Goal: Navigation & Orientation: Understand site structure

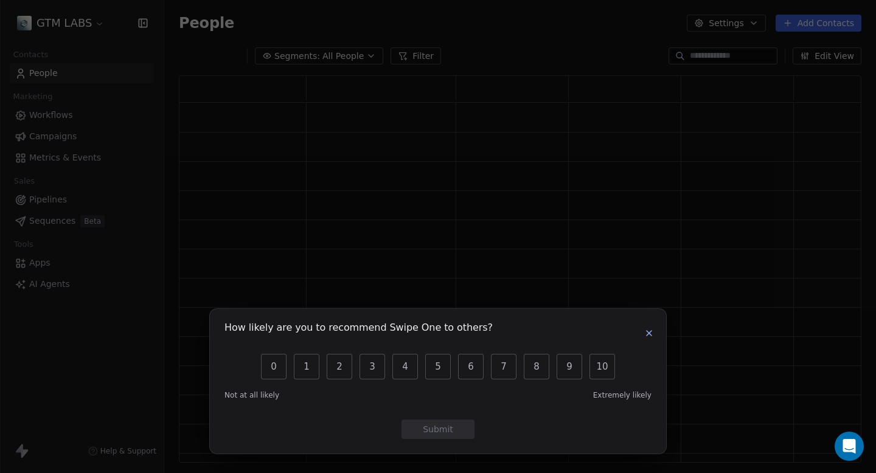
scroll to position [387, 682]
click at [650, 328] on icon "button" at bounding box center [649, 333] width 10 height 10
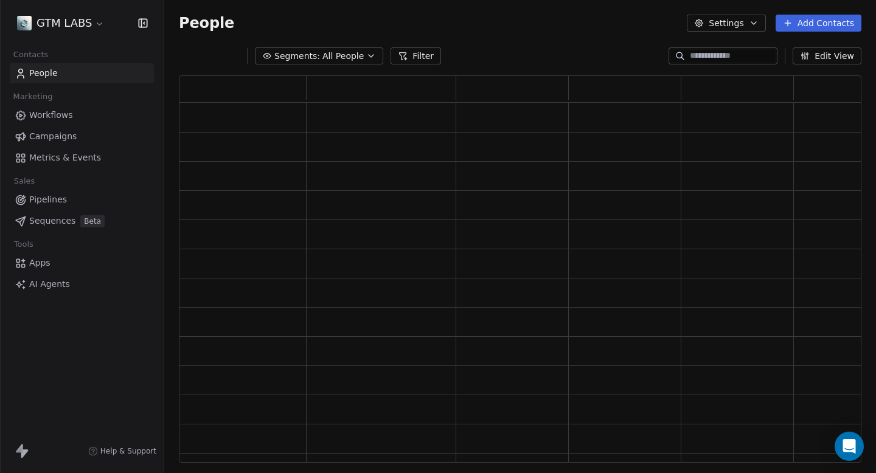
click at [91, 16] on html "GTM LABS Contacts People Marketing Workflows Campaigns Metrics & Events Sales P…" at bounding box center [438, 236] width 876 height 473
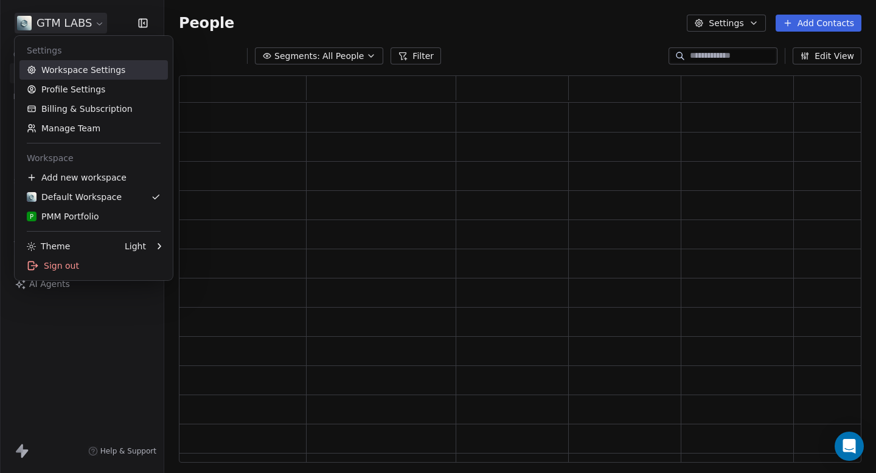
click at [101, 75] on link "Workspace Settings" at bounding box center [93, 69] width 148 height 19
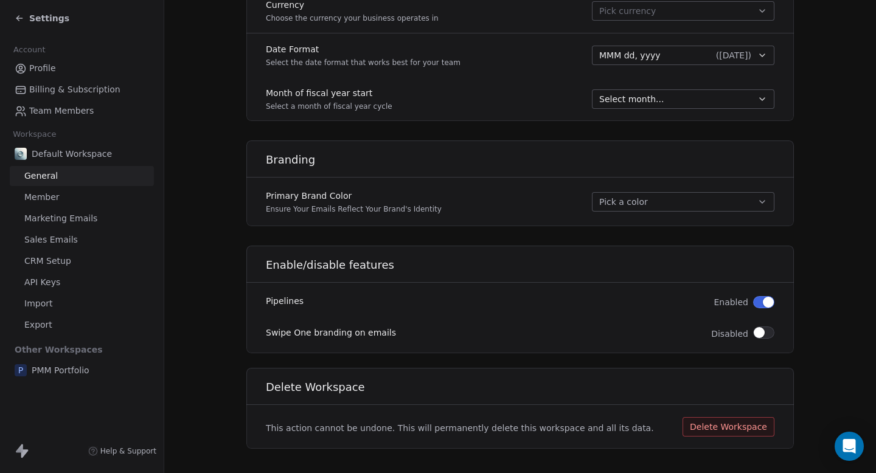
scroll to position [665, 0]
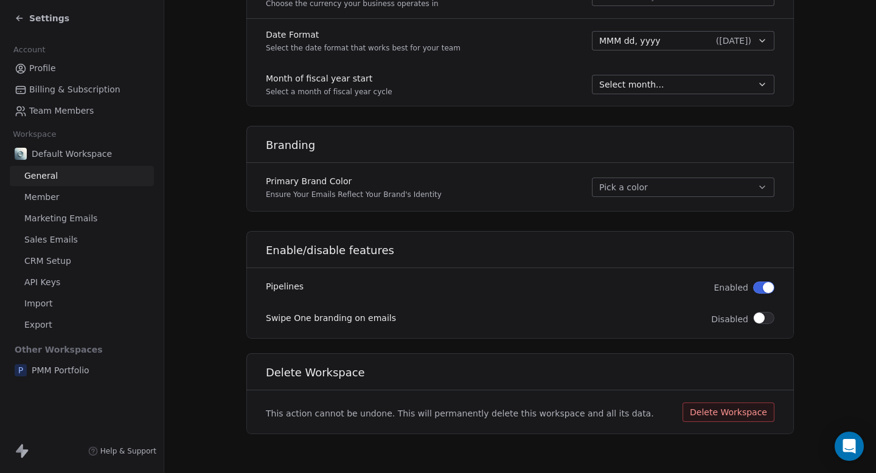
click at [44, 193] on span "Member" at bounding box center [41, 197] width 35 height 13
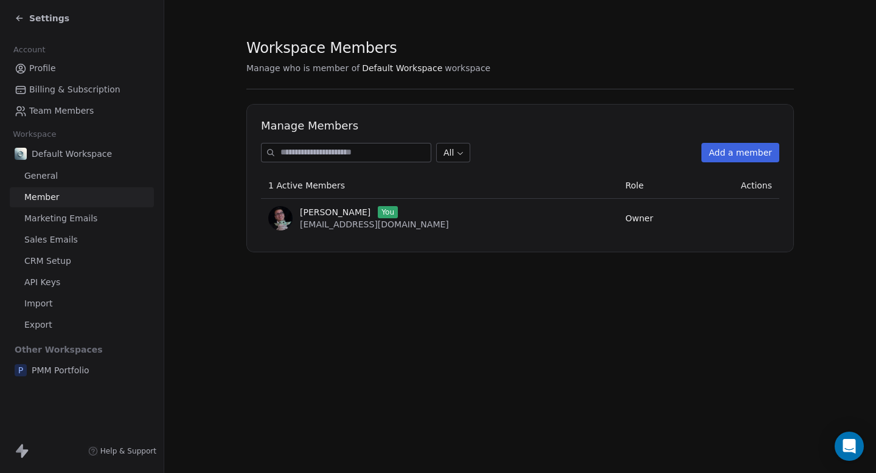
click at [79, 225] on link "Marketing Emails" at bounding box center [82, 219] width 144 height 20
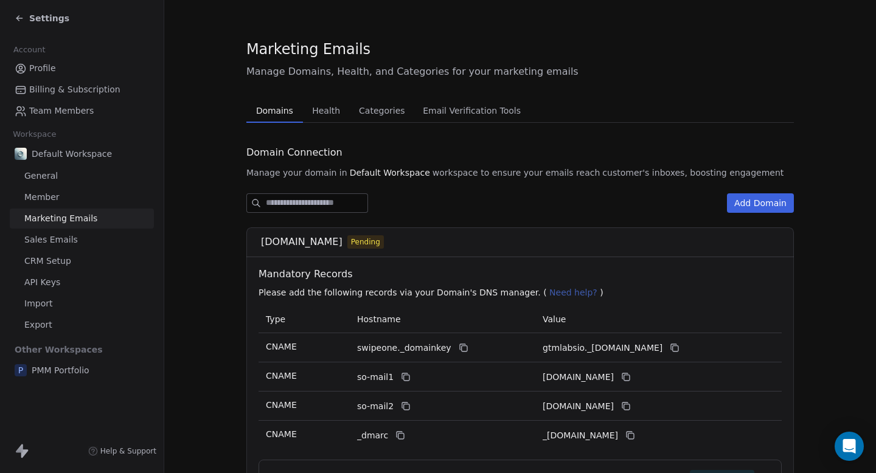
scroll to position [45, 0]
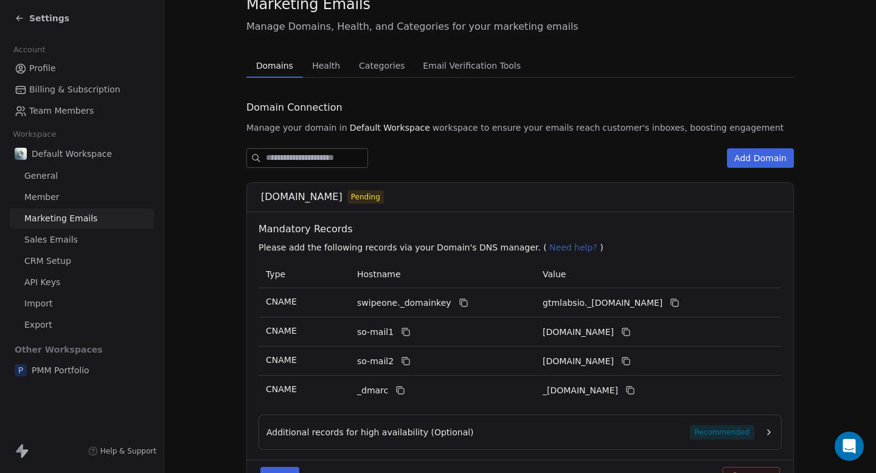
click at [326, 64] on div "Marketing Emails Manage Domains, Health, and Categories for your marketing emai…" at bounding box center [519, 253] width 547 height 519
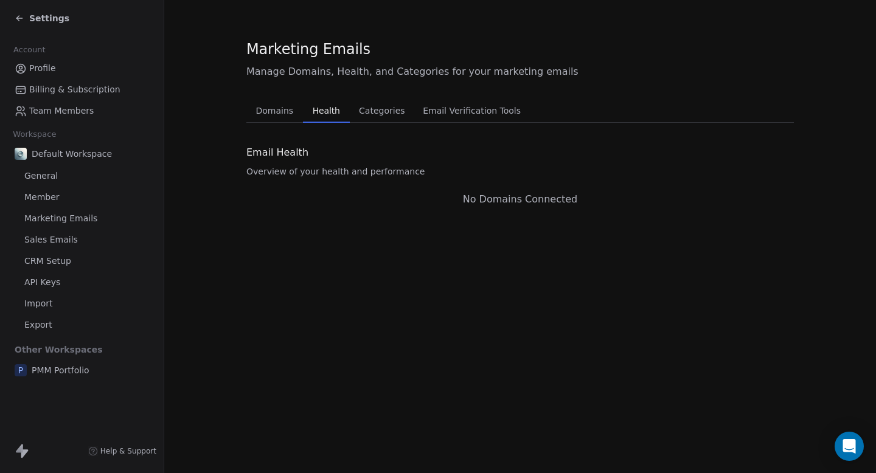
click at [383, 110] on span "Categories" at bounding box center [381, 110] width 55 height 17
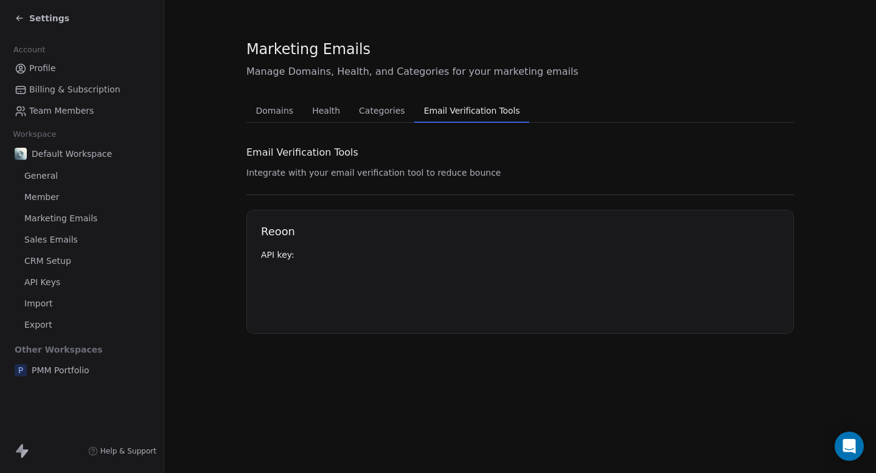
click at [437, 109] on span "Email Verification Tools" at bounding box center [472, 110] width 106 height 17
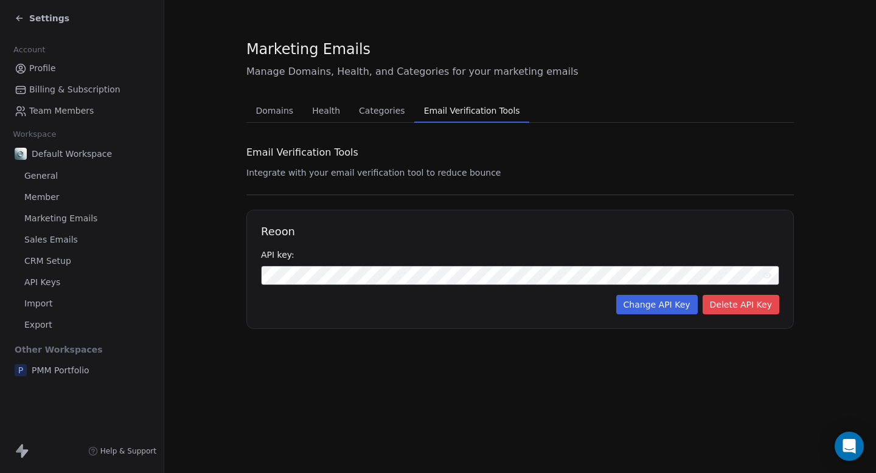
click at [61, 219] on span "Marketing Emails" at bounding box center [60, 218] width 73 height 13
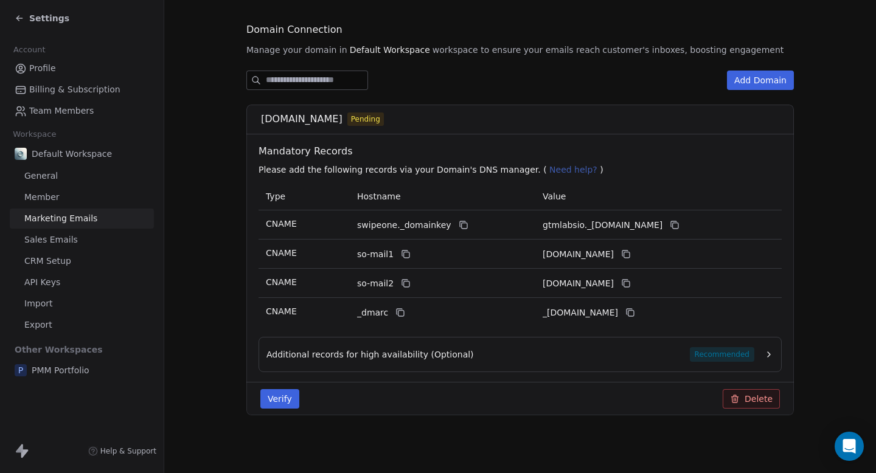
scroll to position [123, 0]
click at [73, 240] on span "Sales Emails" at bounding box center [51, 240] width 54 height 13
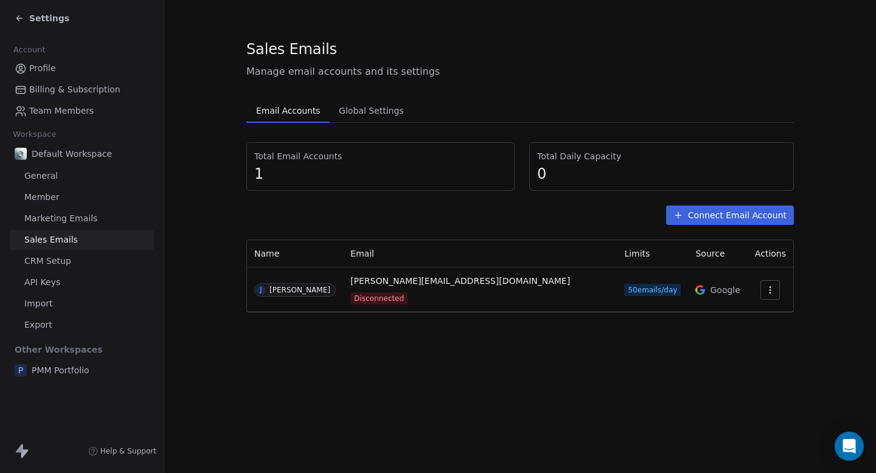
click at [38, 263] on span "CRM Setup" at bounding box center [47, 261] width 47 height 13
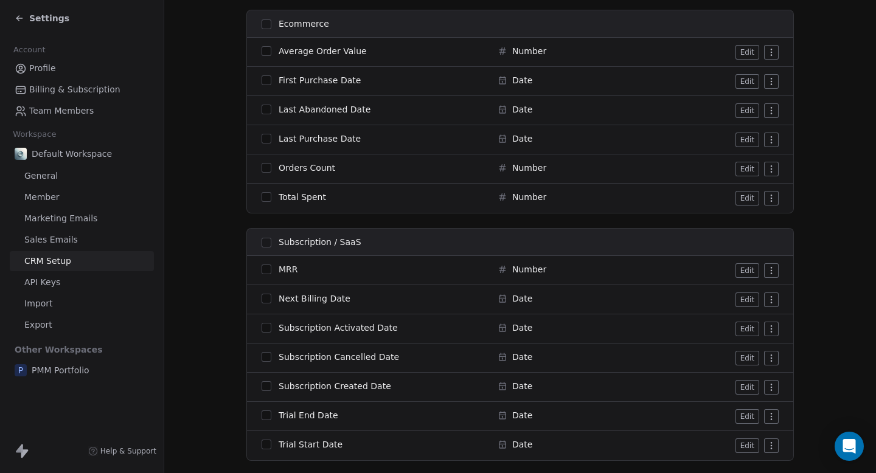
scroll to position [1991, 0]
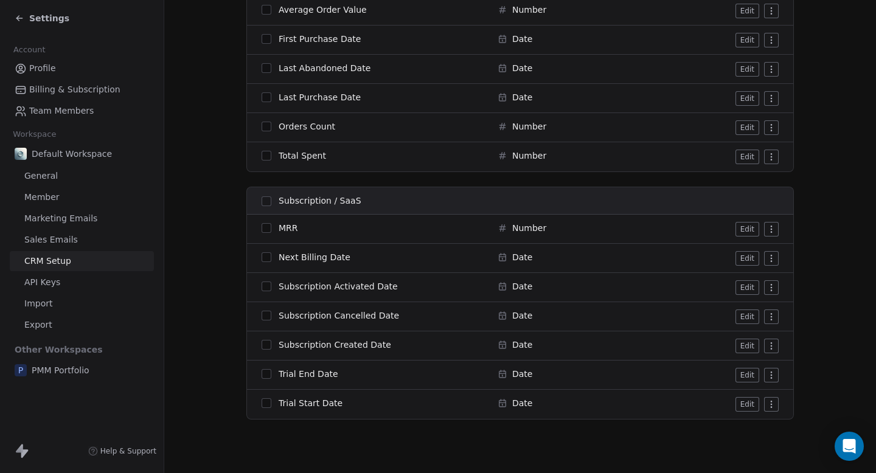
click at [47, 280] on span "API Keys" at bounding box center [42, 282] width 36 height 13
